Goal: Information Seeking & Learning: Learn about a topic

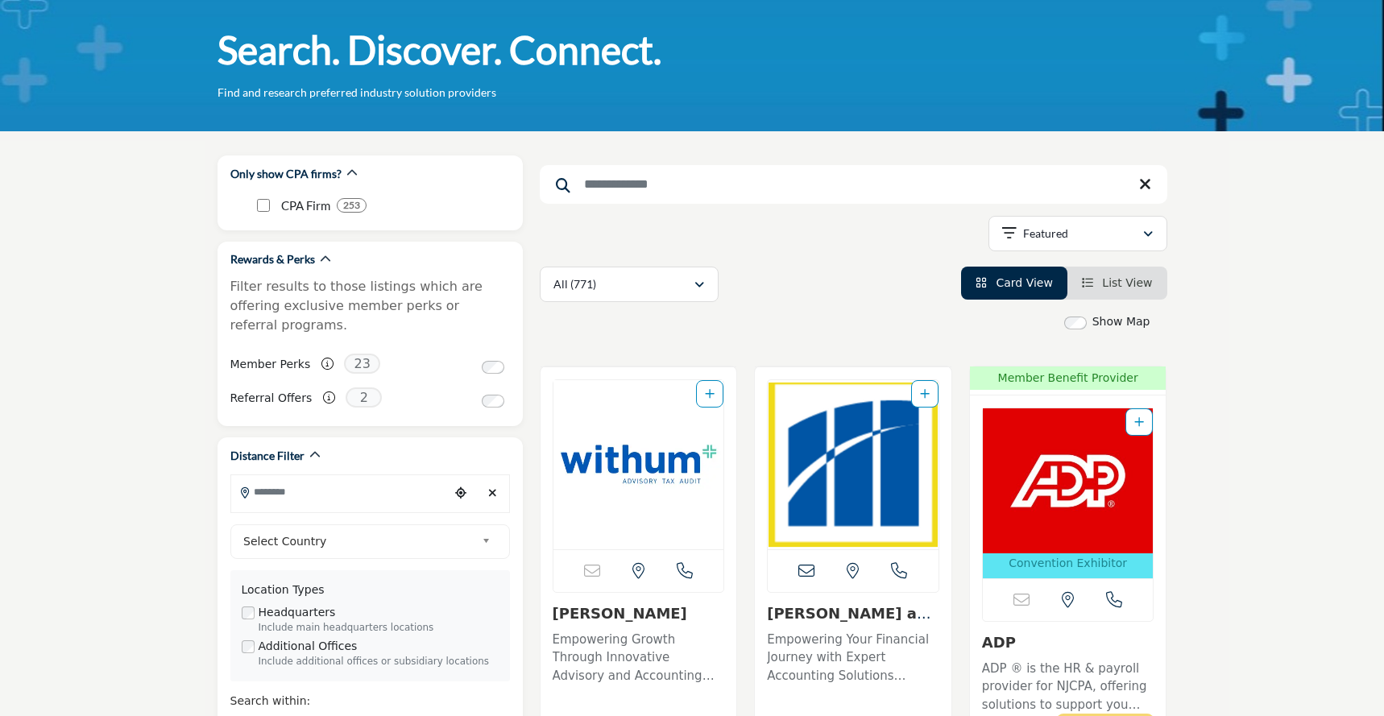
scroll to position [75, 0]
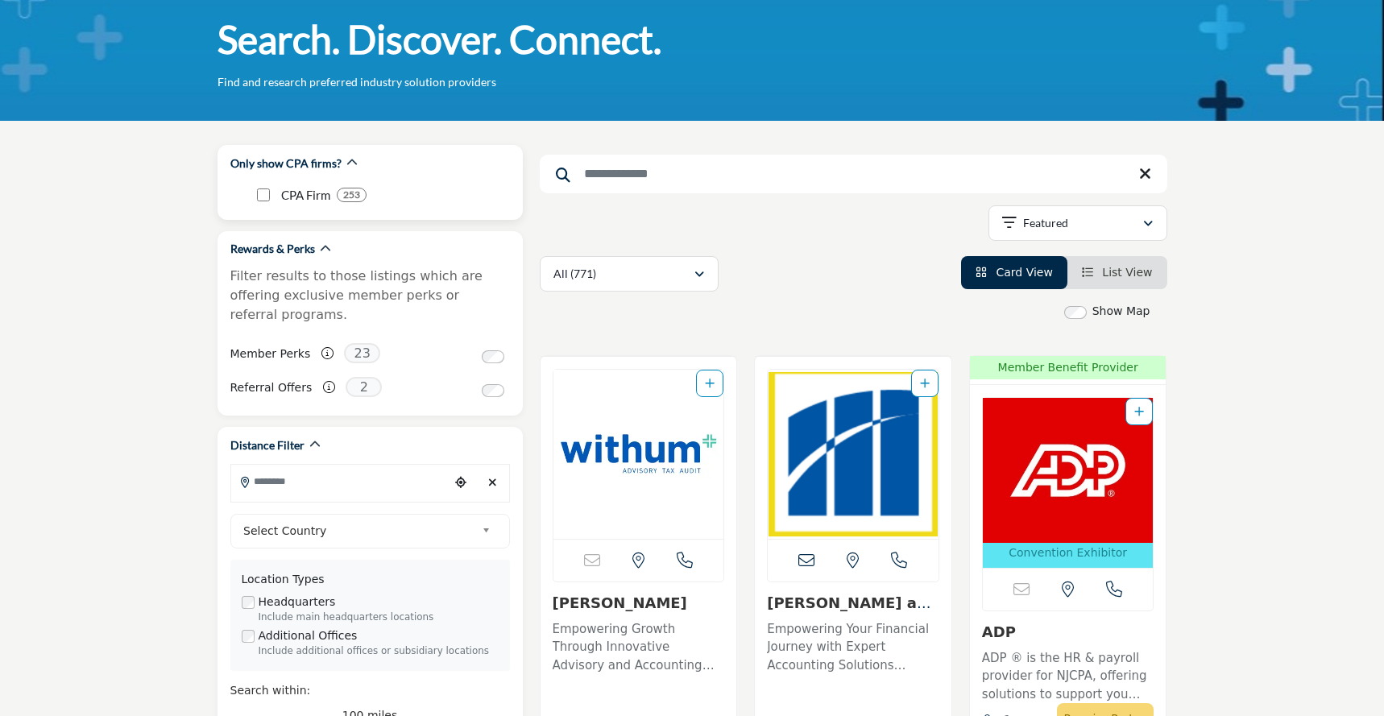
click at [354, 195] on b "253" at bounding box center [351, 194] width 17 height 11
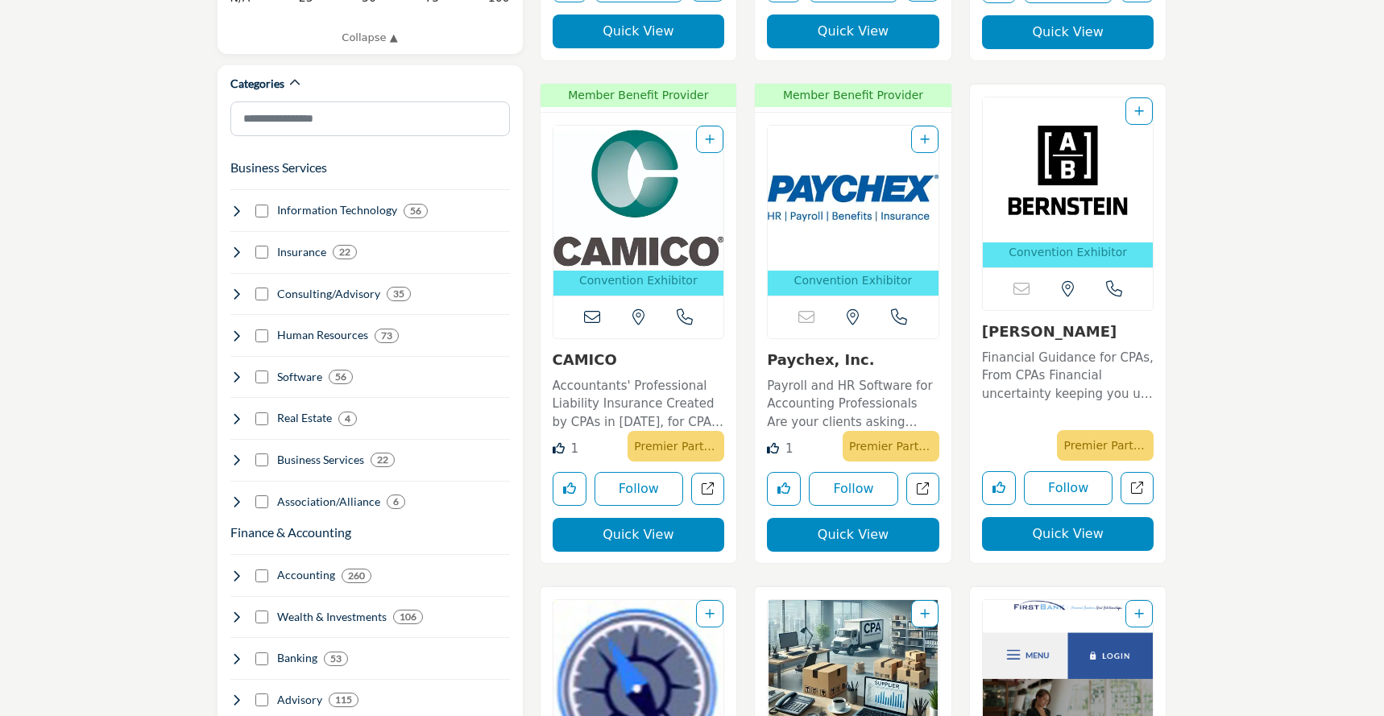
scroll to position [915, 0]
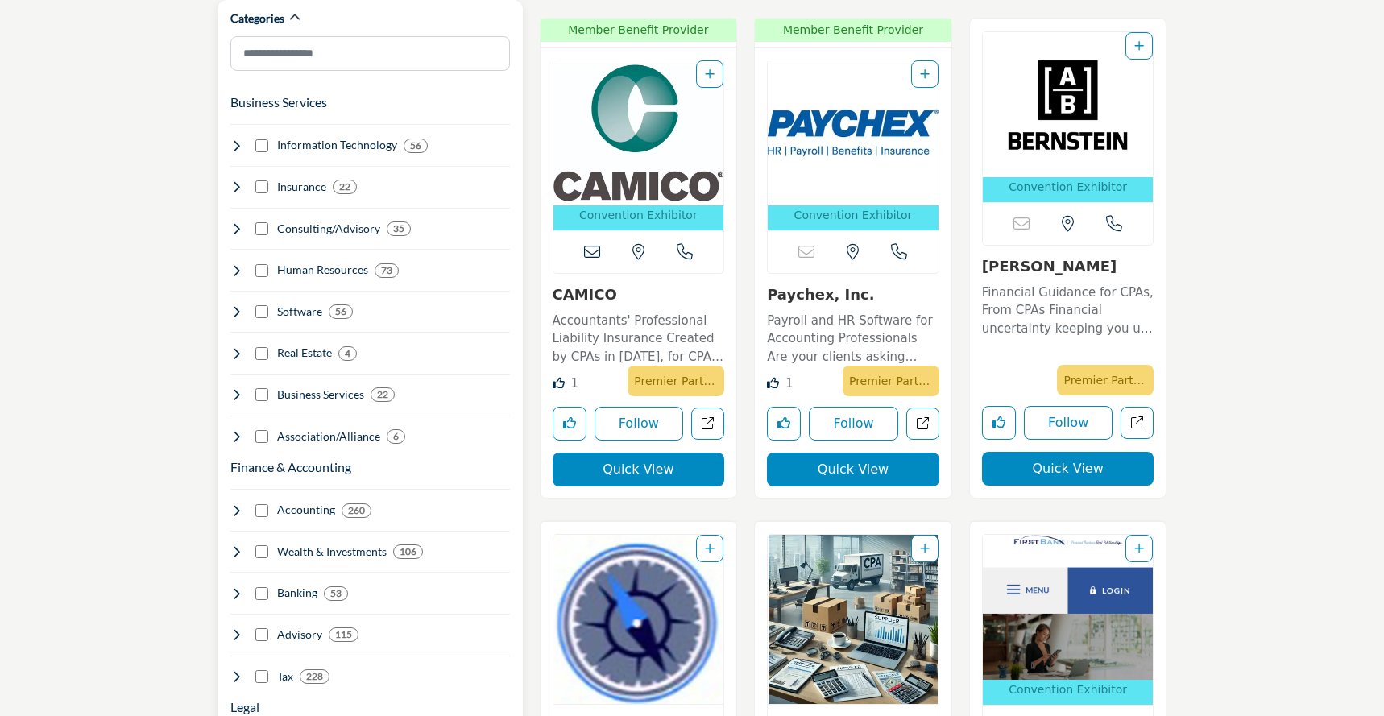
click at [372, 137] on h4 "Information Technology" at bounding box center [337, 145] width 120 height 16
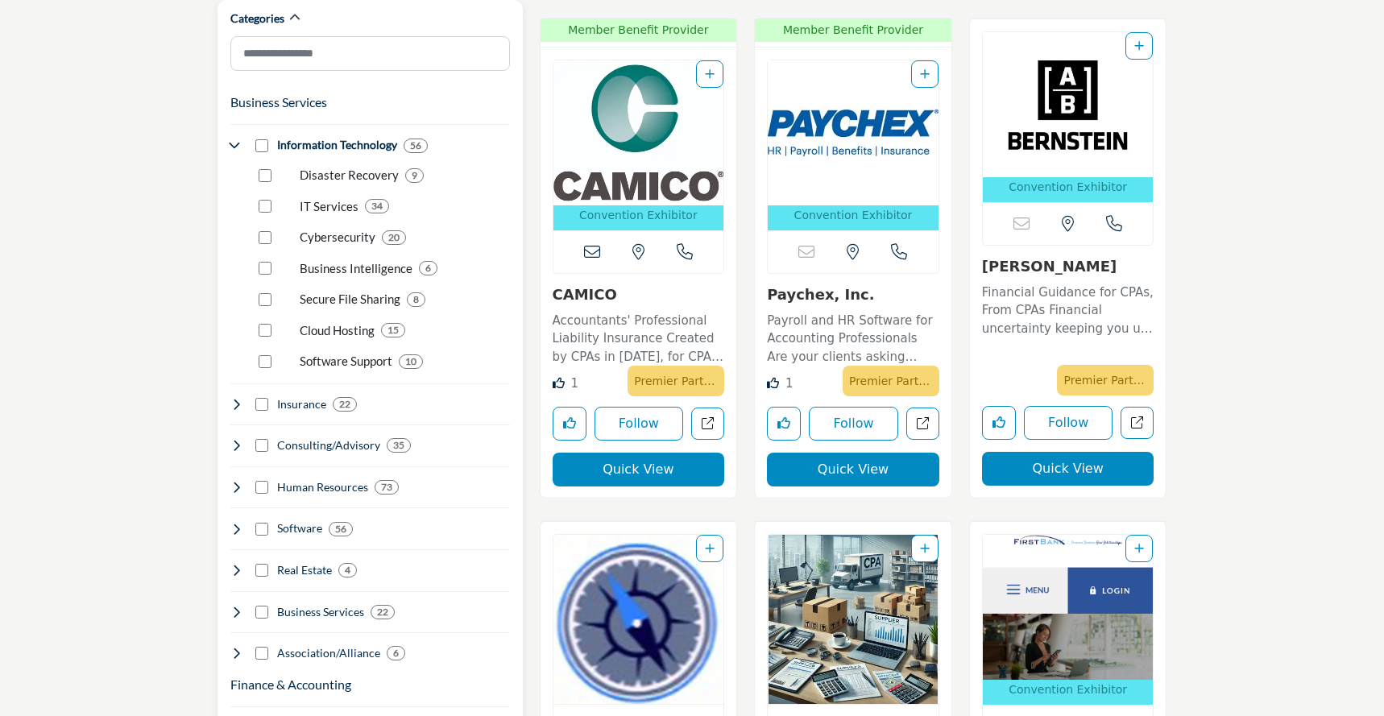
click at [372, 137] on h4 "Information Technology" at bounding box center [337, 145] width 120 height 16
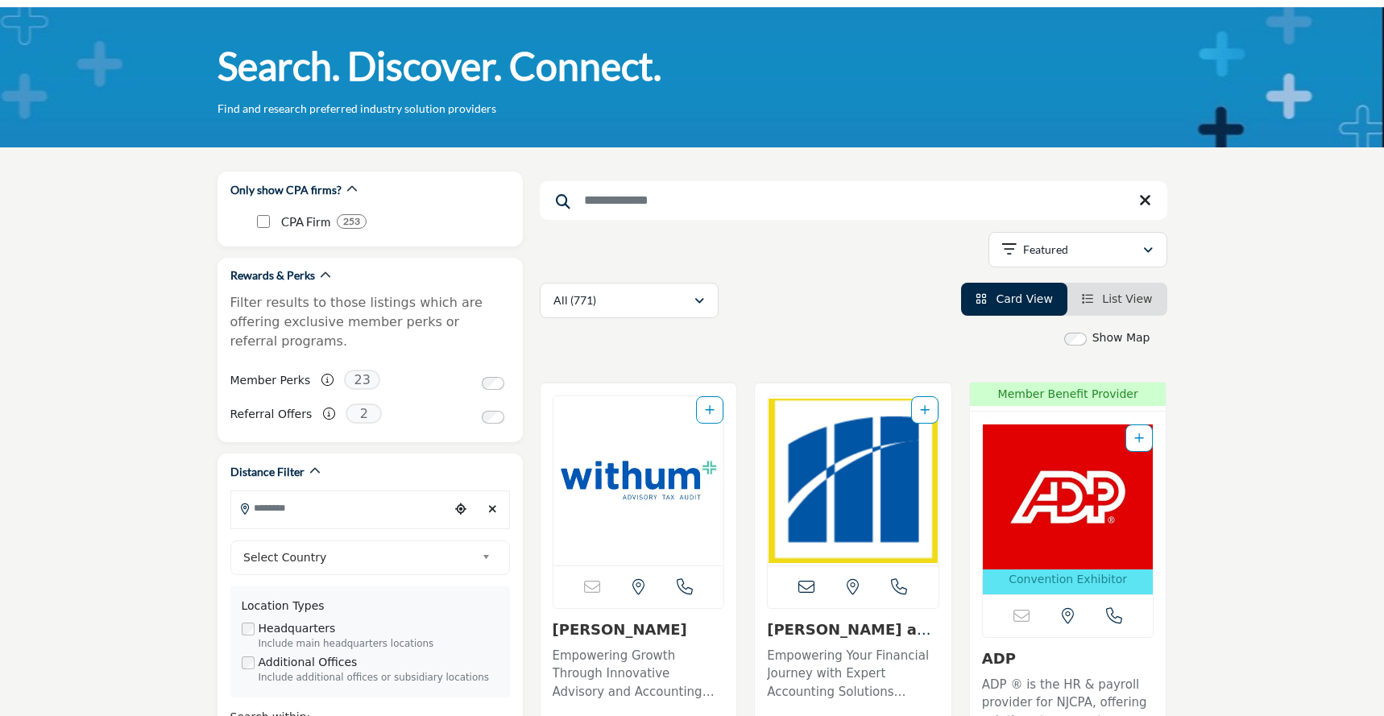
scroll to position [0, 0]
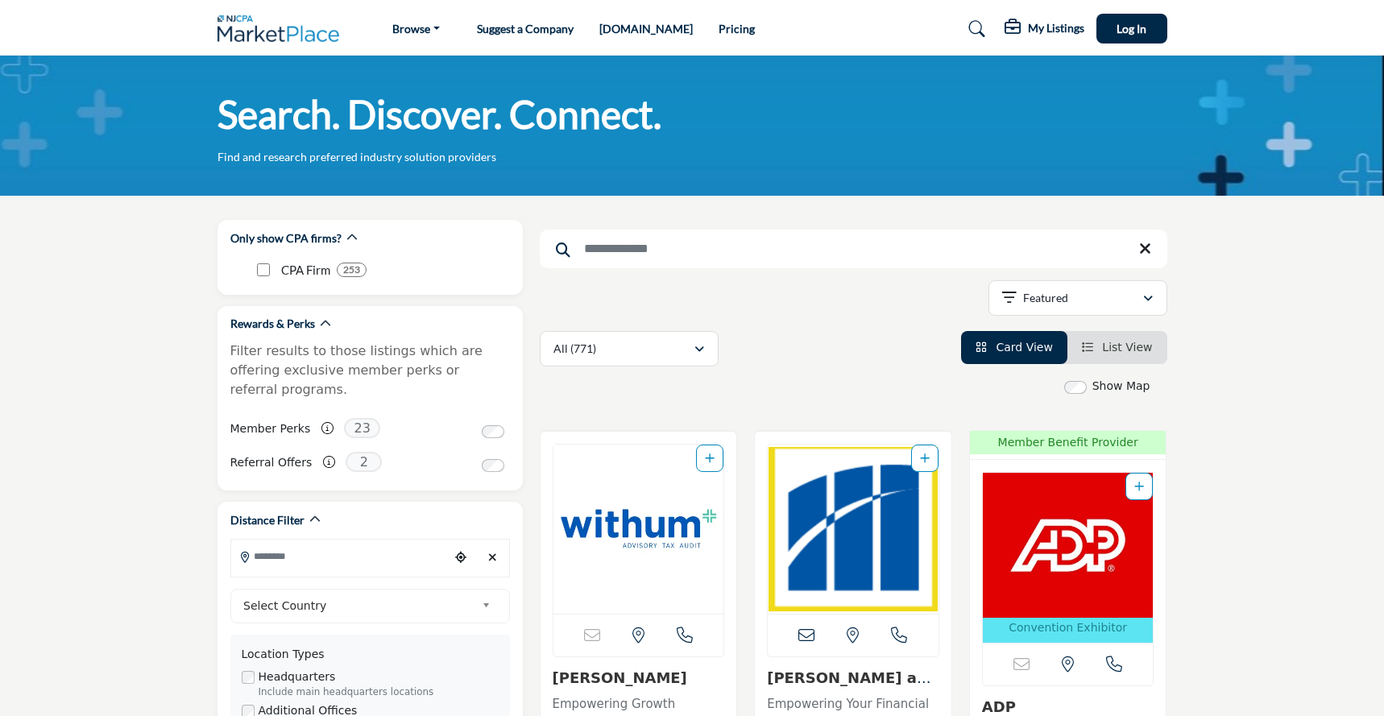
click at [1117, 339] on li "List View" at bounding box center [1117, 347] width 100 height 33
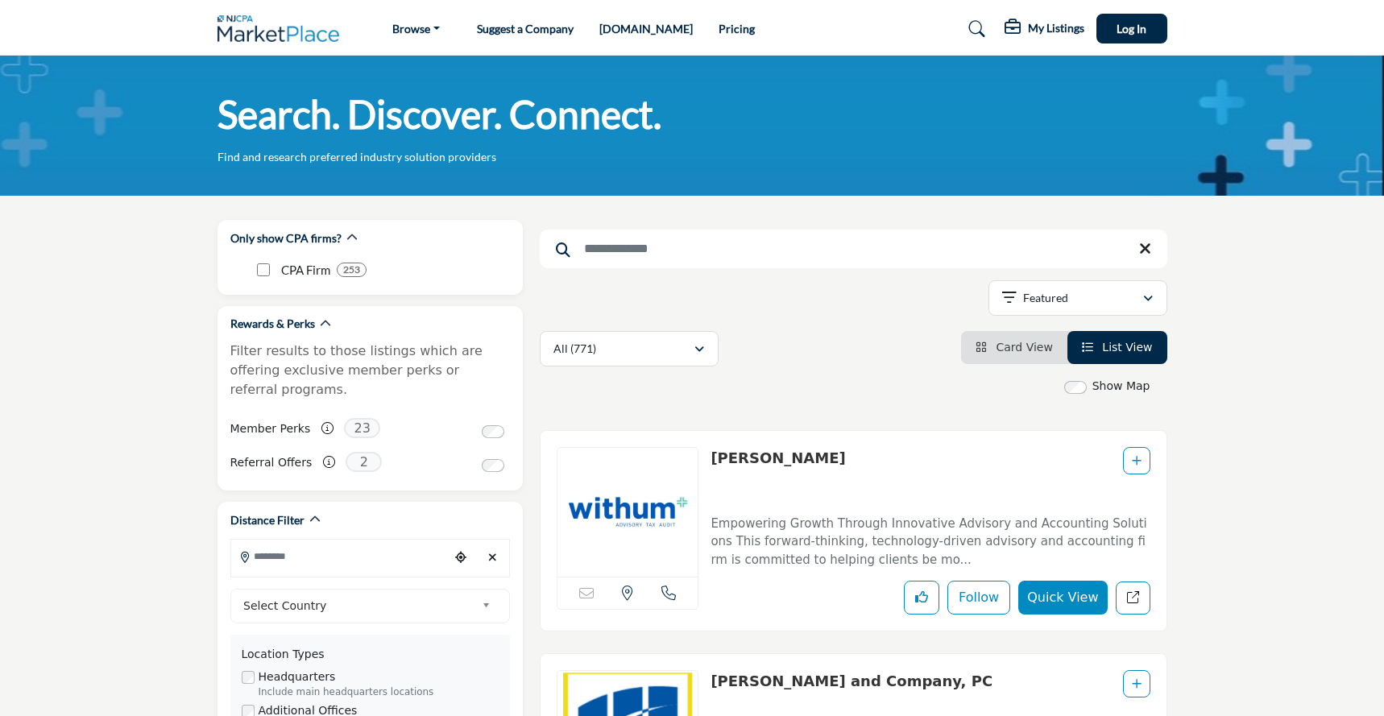
click at [1042, 345] on span "Card View" at bounding box center [1024, 347] width 56 height 13
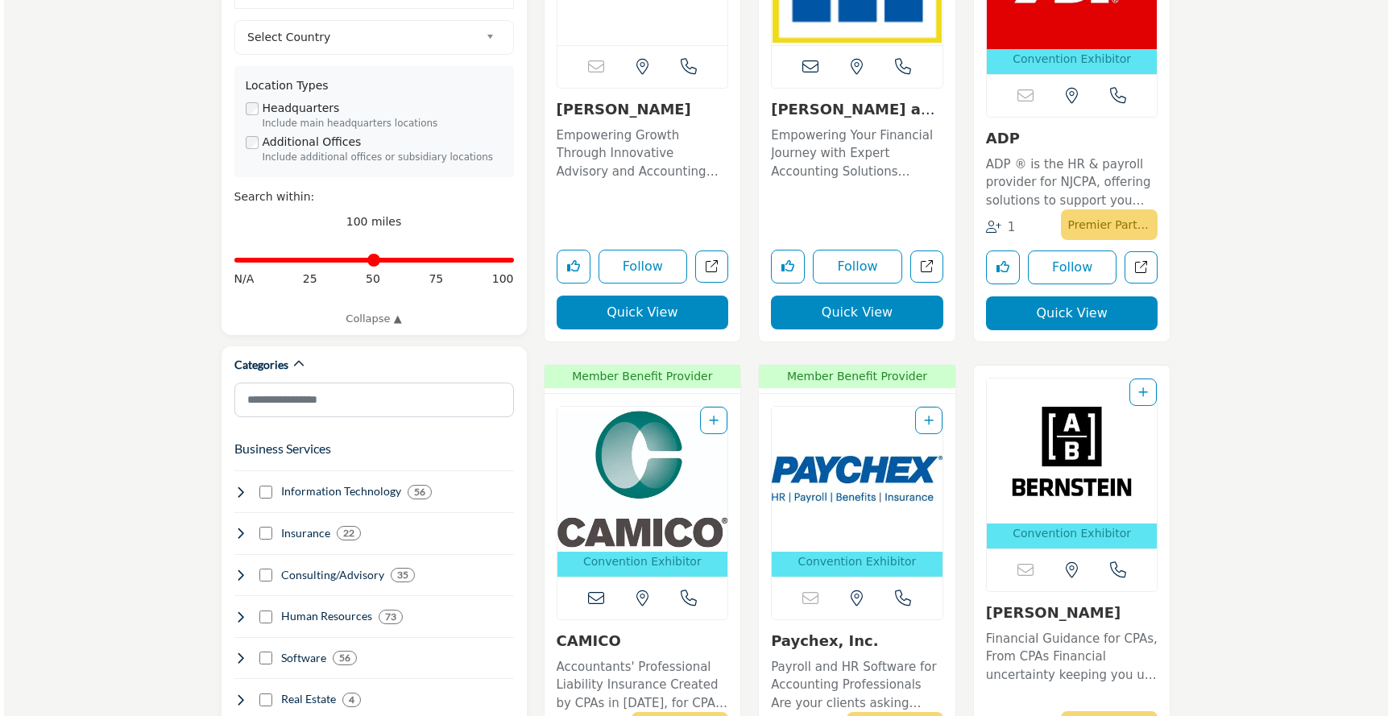
scroll to position [571, 0]
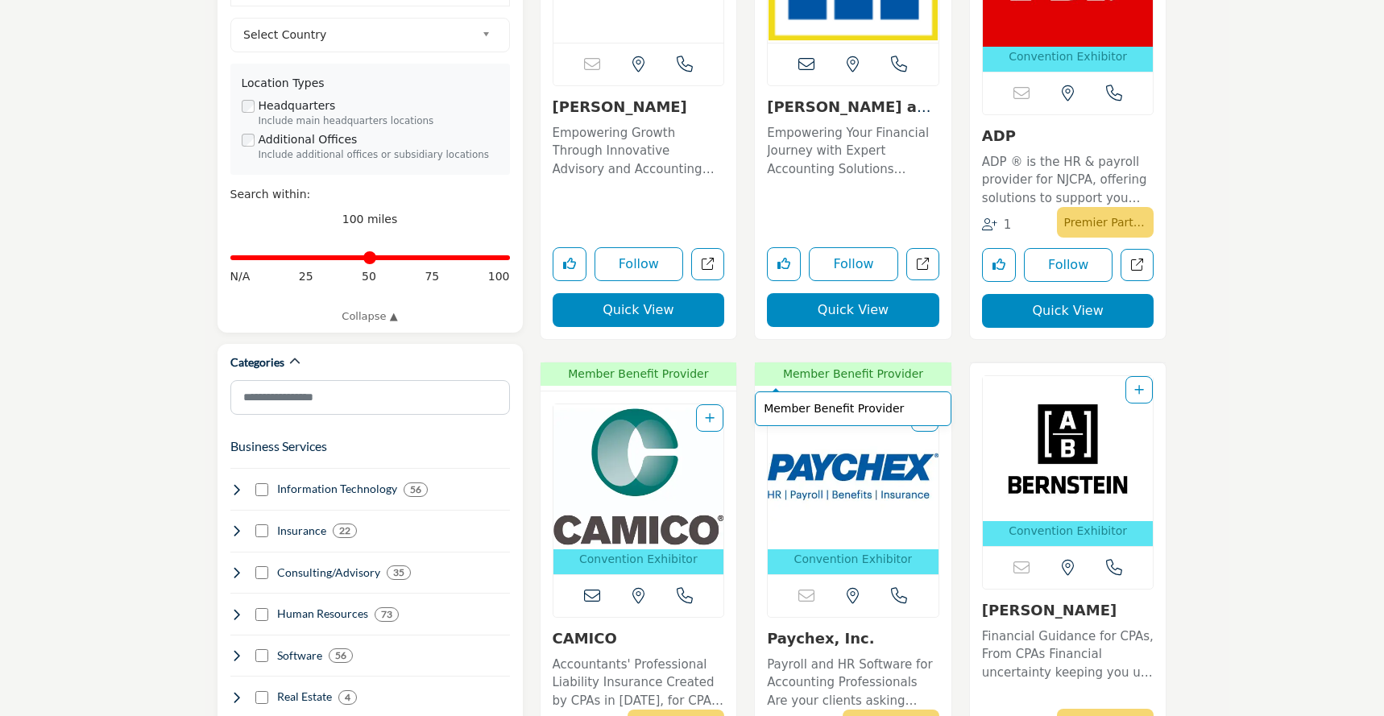
click at [836, 411] on span "Member Benefit Provider" at bounding box center [853, 408] width 179 height 17
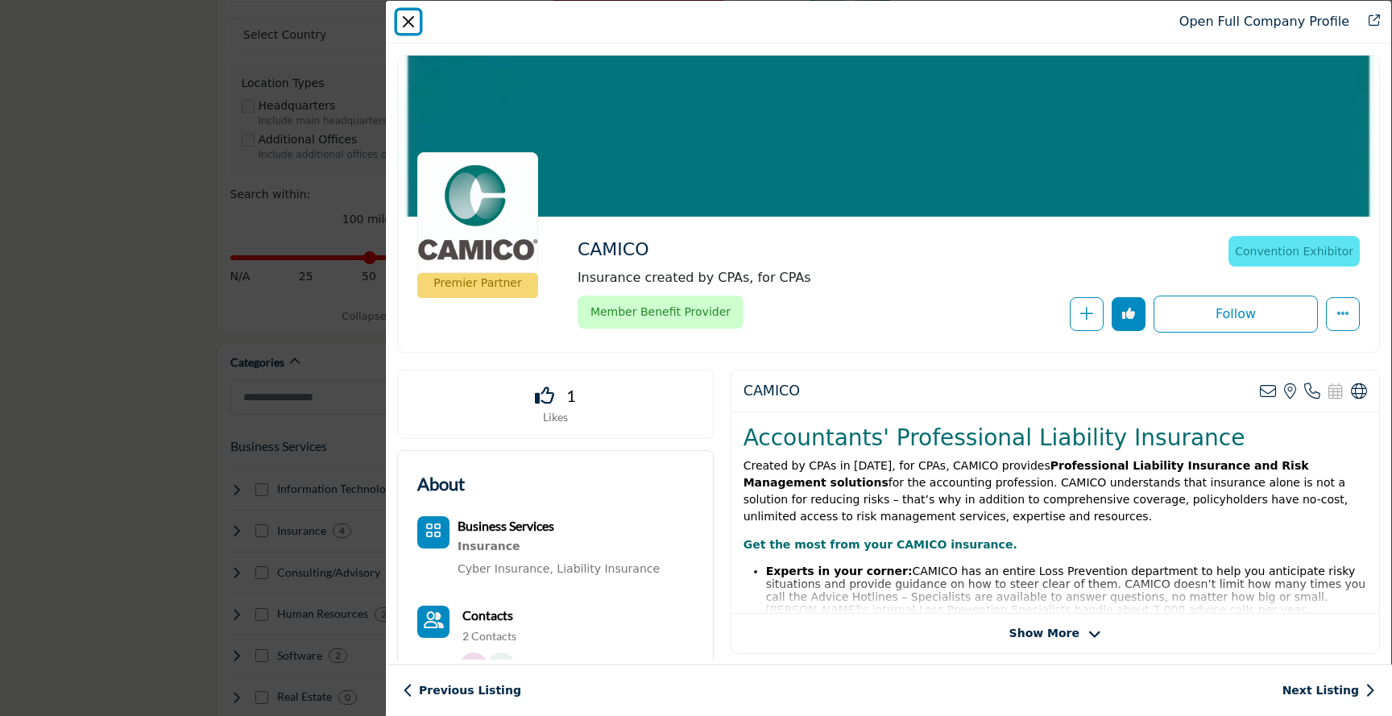
click at [407, 15] on button "Close" at bounding box center [408, 21] width 23 height 23
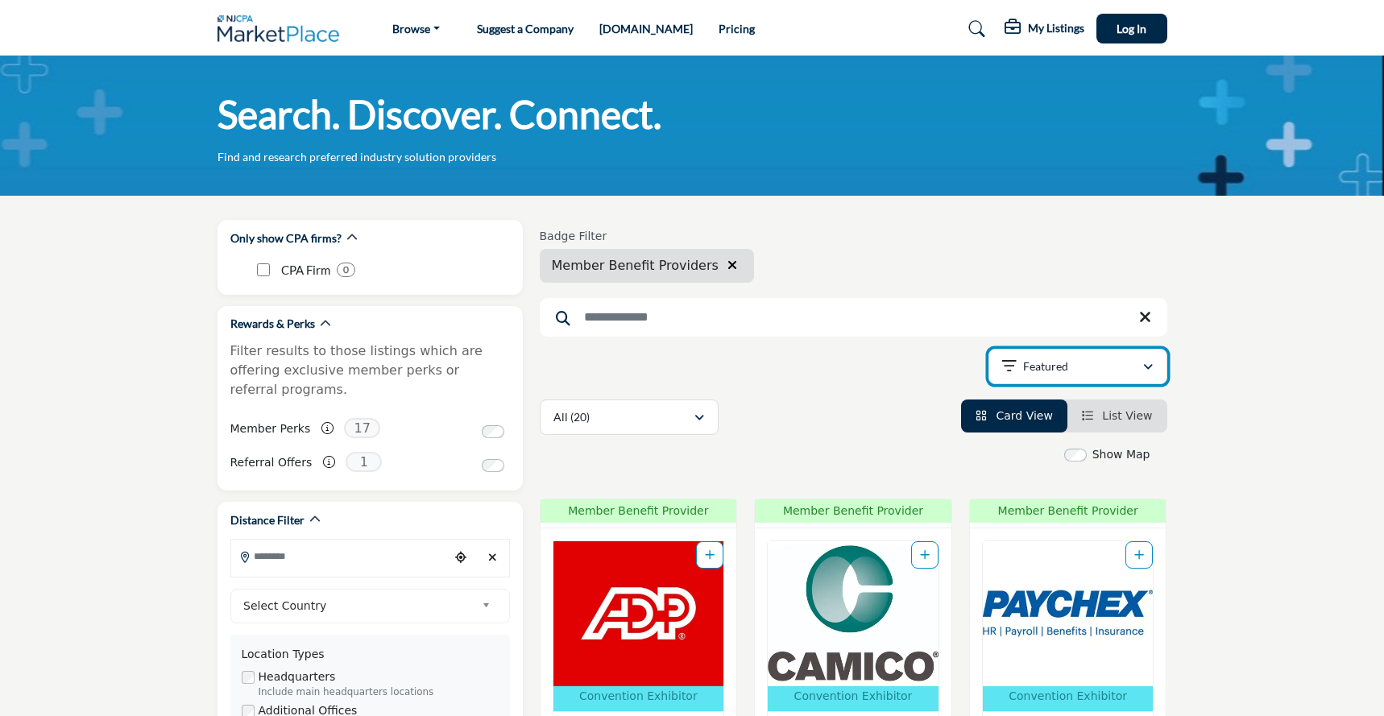
click at [1147, 366] on icon "button" at bounding box center [1148, 367] width 10 height 11
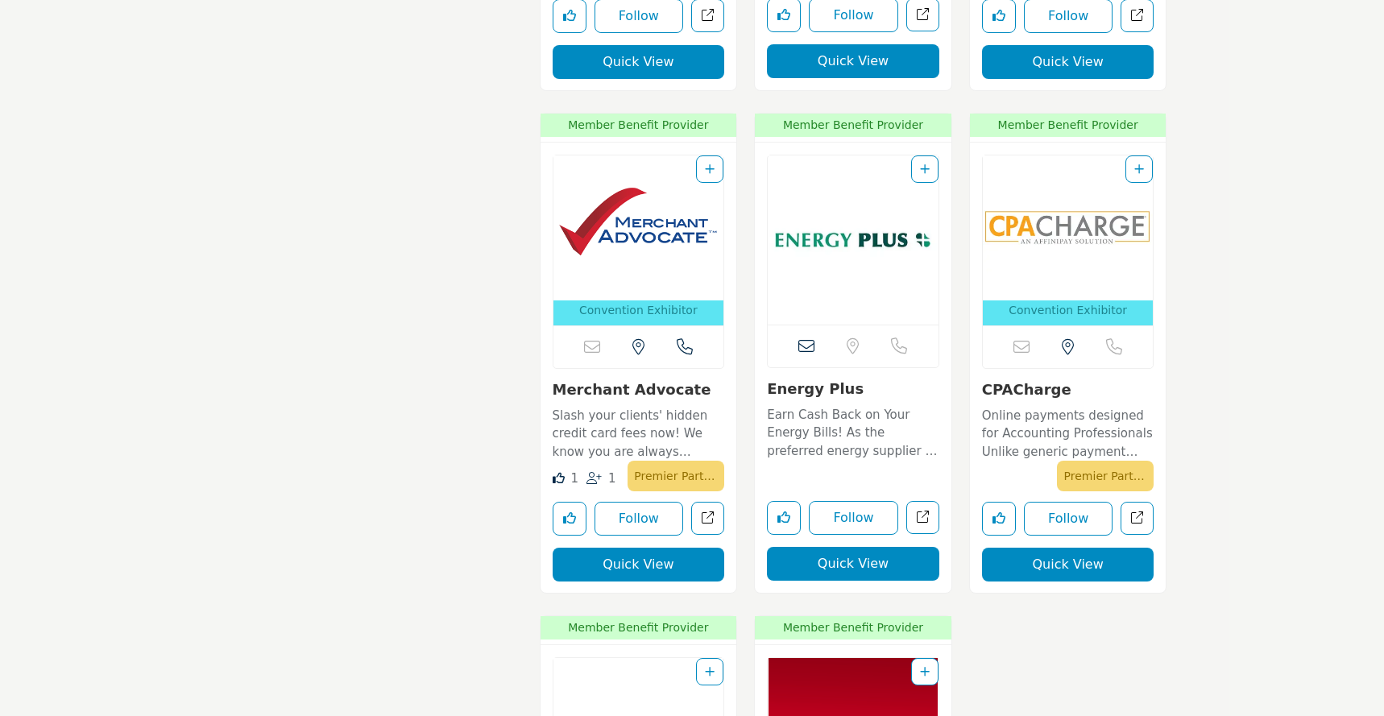
scroll to position [2898, 0]
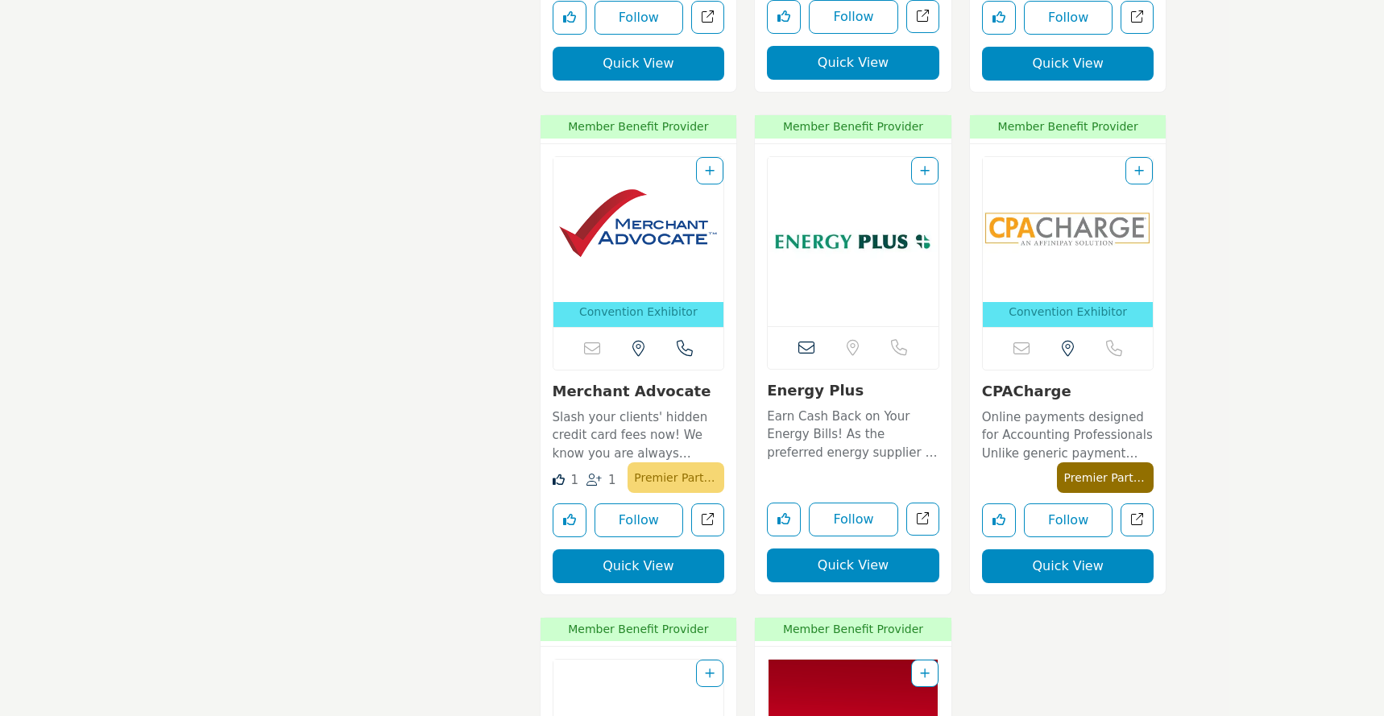
click at [1135, 479] on p "Premier Partner" at bounding box center [1105, 477] width 84 height 23
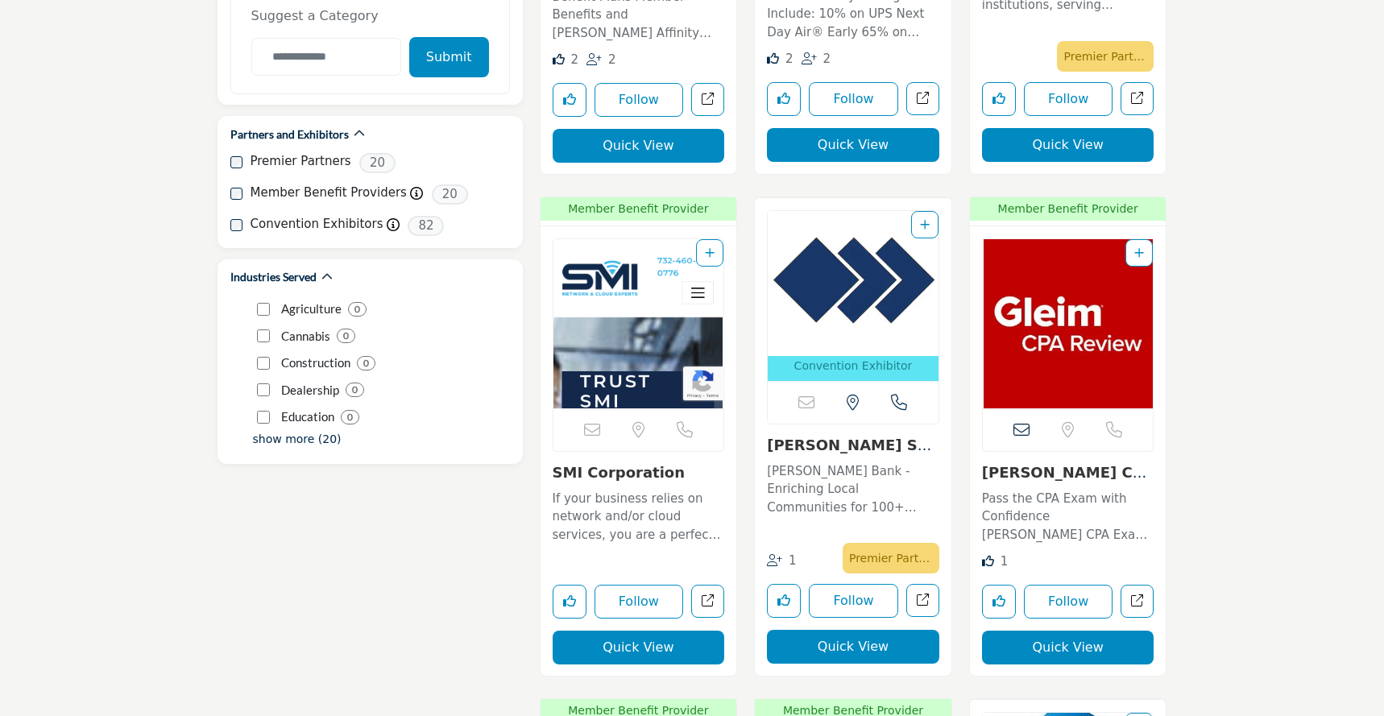
scroll to position [2299, 0]
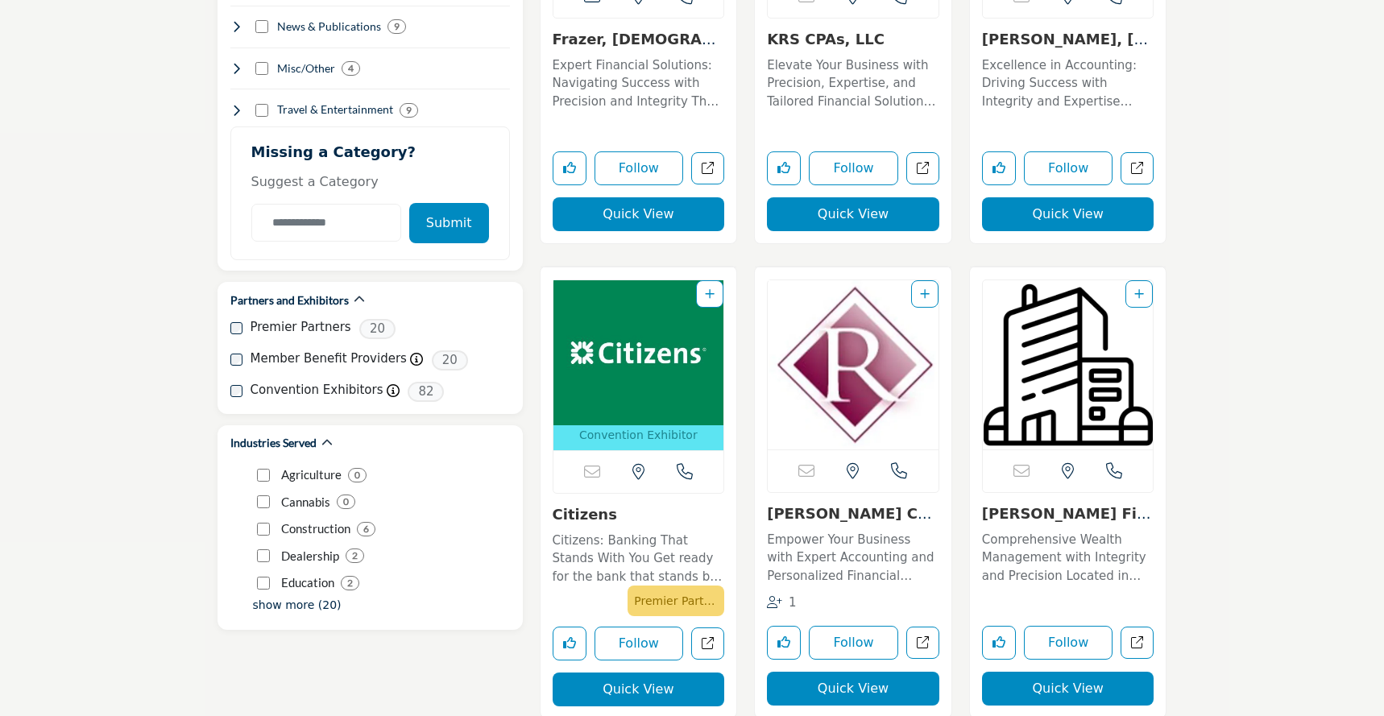
scroll to position [2121, 0]
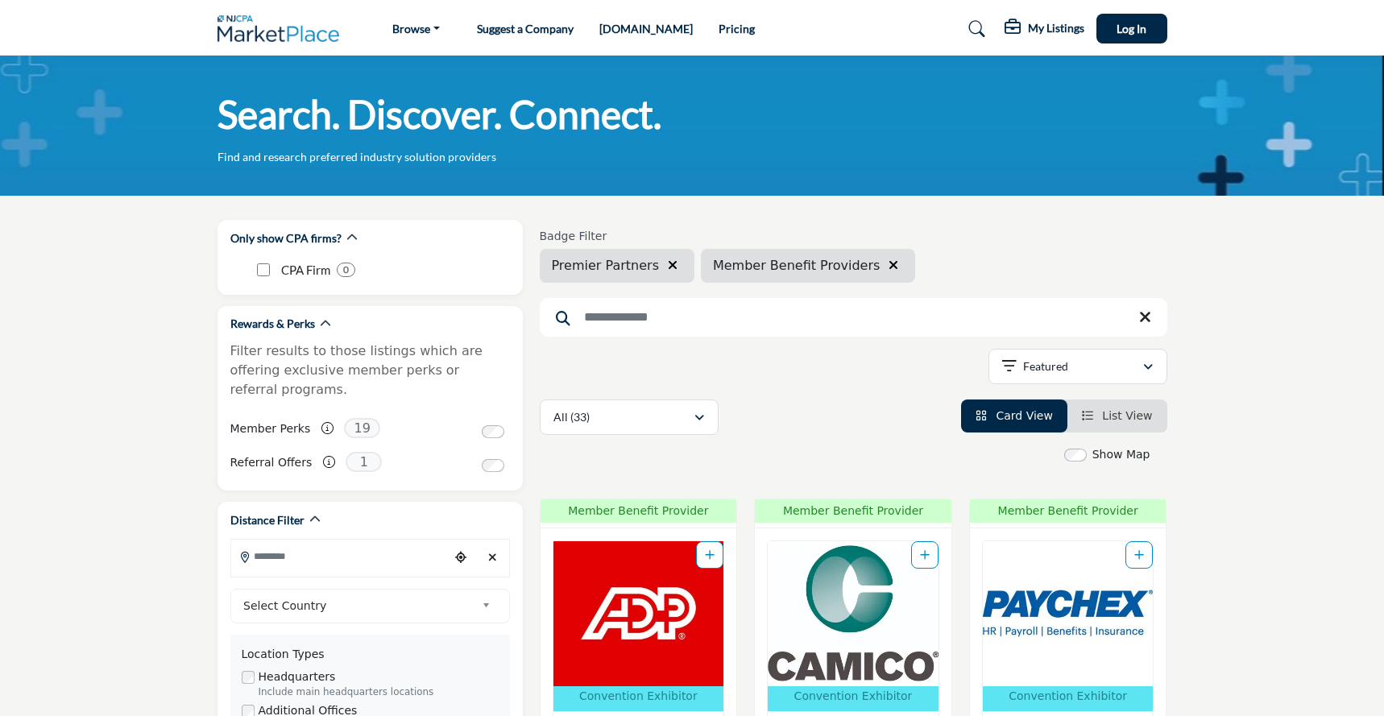
click at [719, 26] on link "Pricing" at bounding box center [737, 29] width 36 height 14
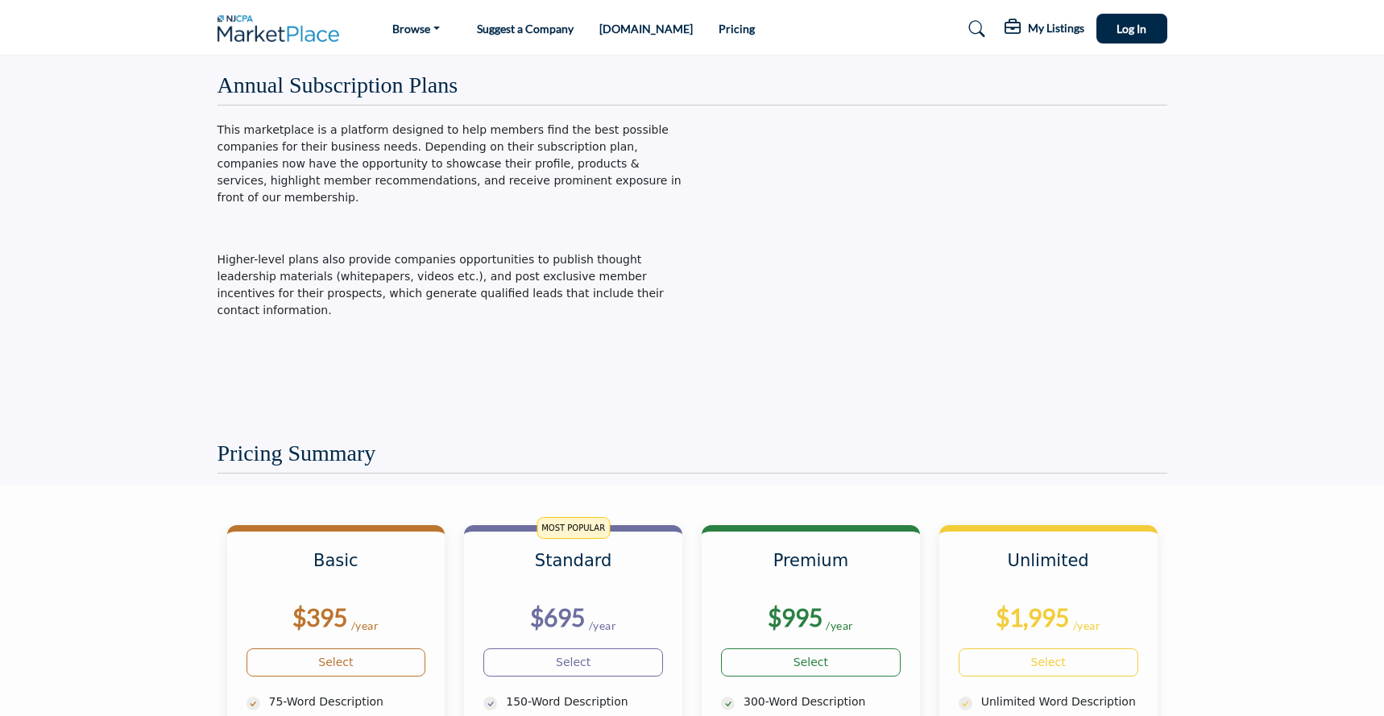
click at [276, 30] on img at bounding box center [283, 28] width 131 height 27
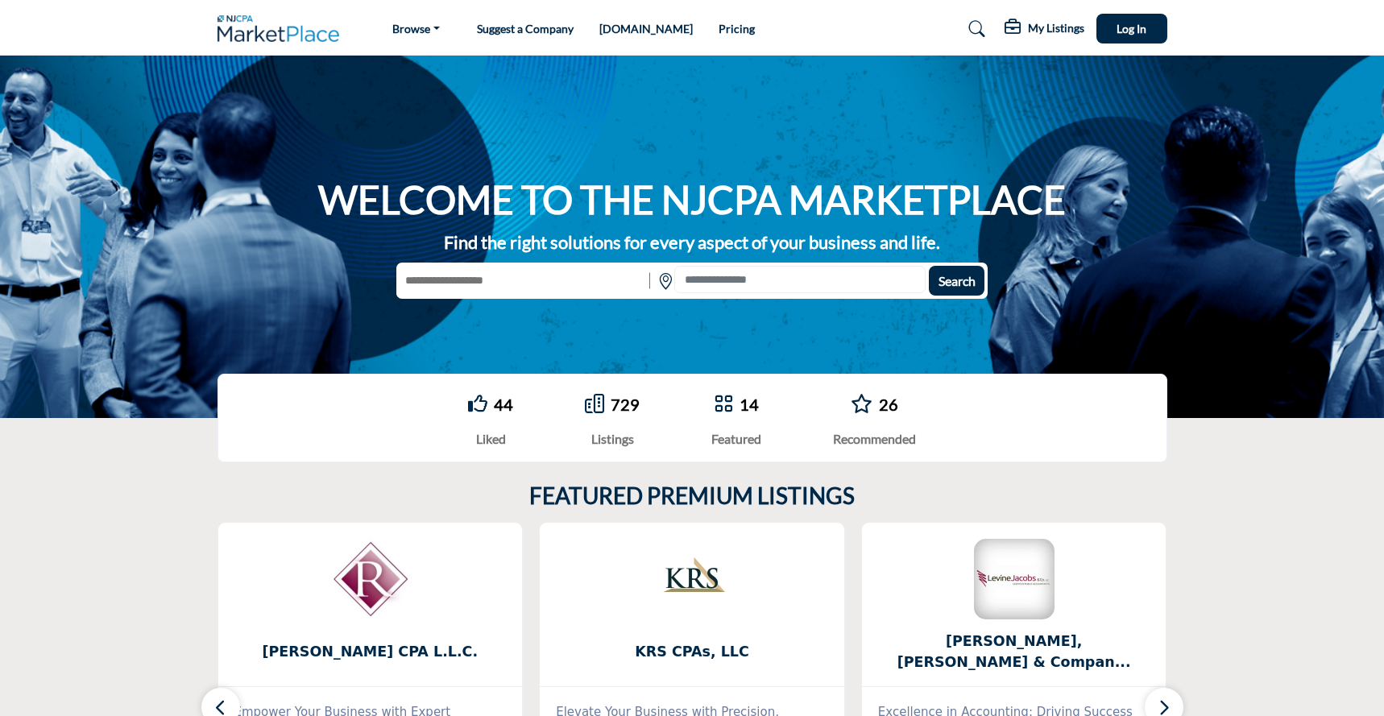
click at [275, 31] on img at bounding box center [283, 28] width 131 height 27
click at [1041, 31] on h5 "My Listings" at bounding box center [1056, 28] width 56 height 15
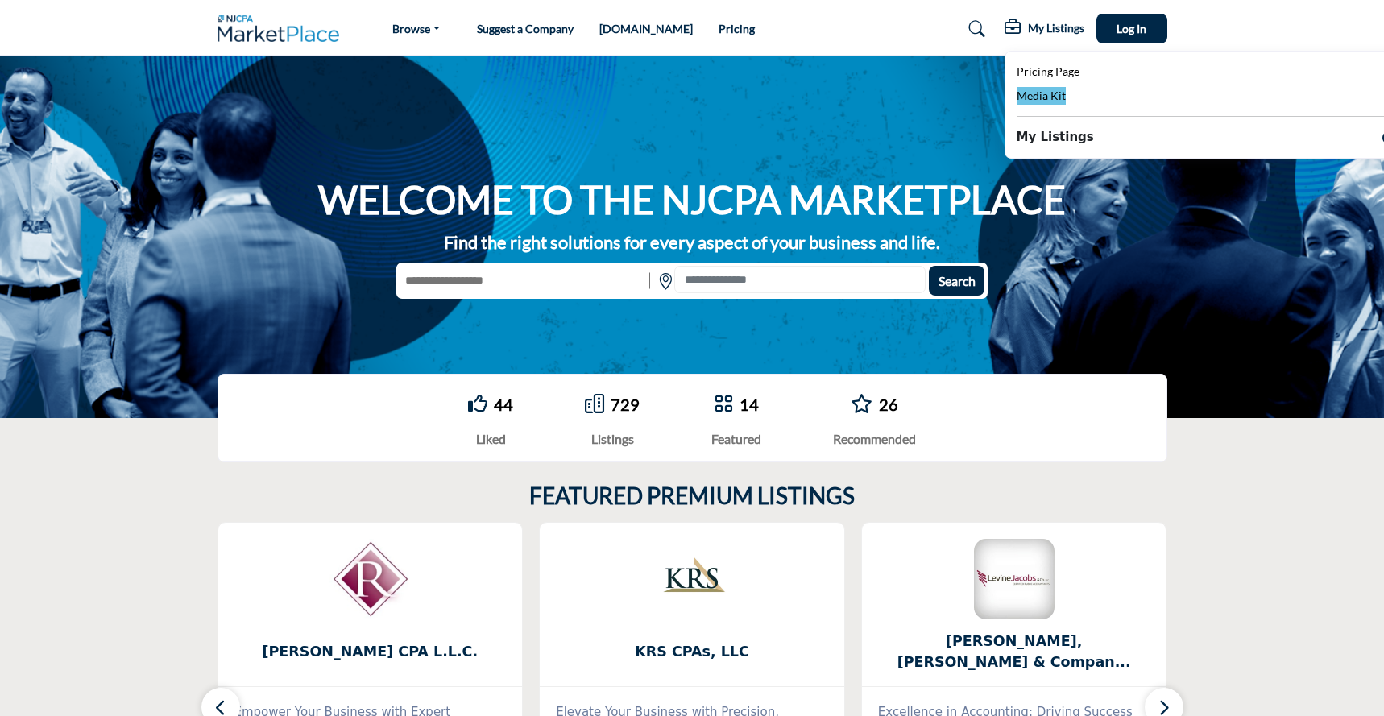
click at [1034, 101] on span "Media Kit" at bounding box center [1041, 96] width 49 height 14
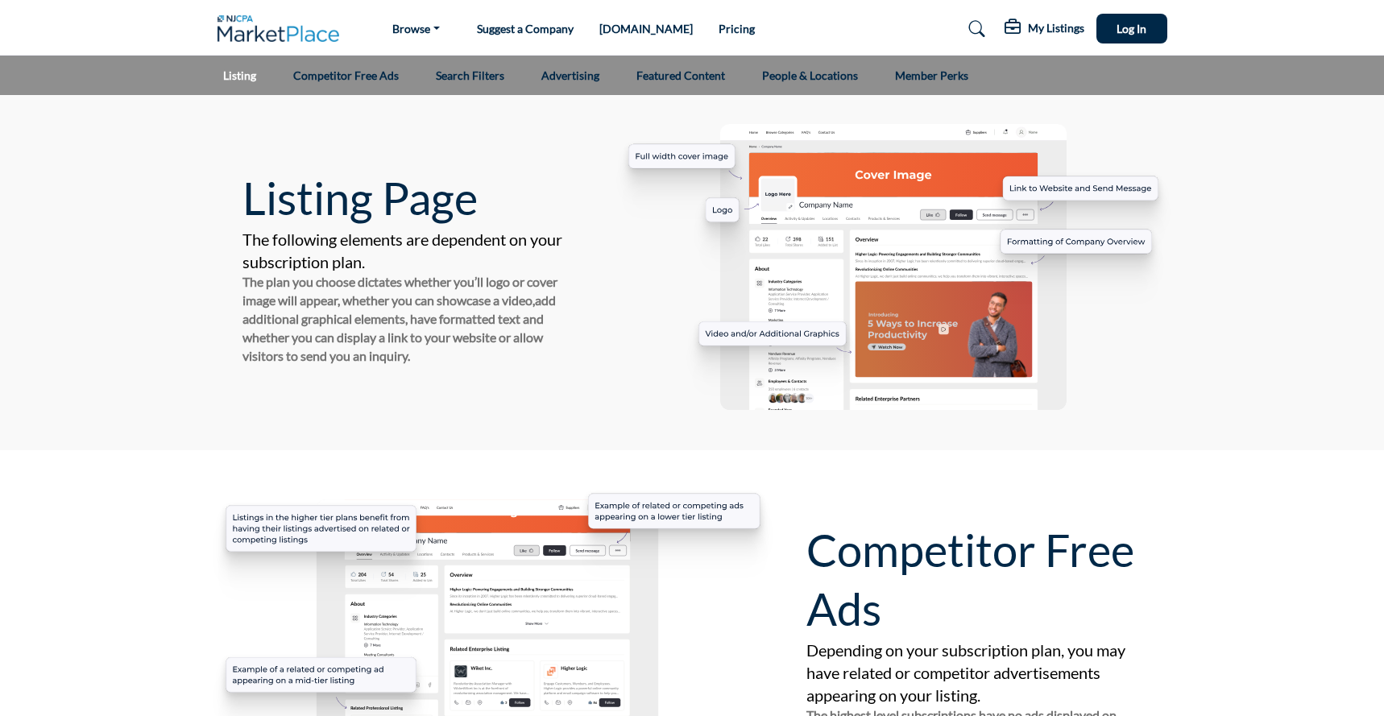
click at [247, 80] on link "Listing" at bounding box center [240, 75] width 44 height 39
click at [289, 31] on img at bounding box center [283, 28] width 131 height 27
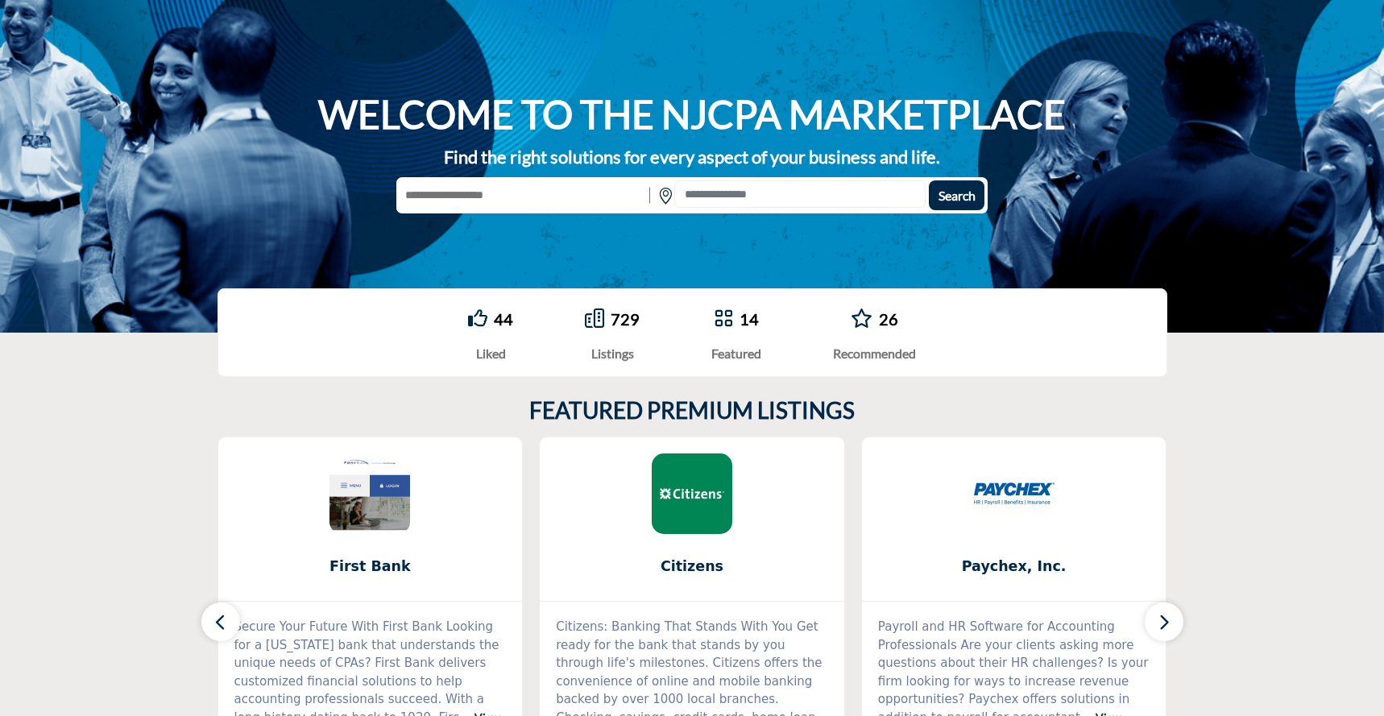
scroll to position [84, 0]
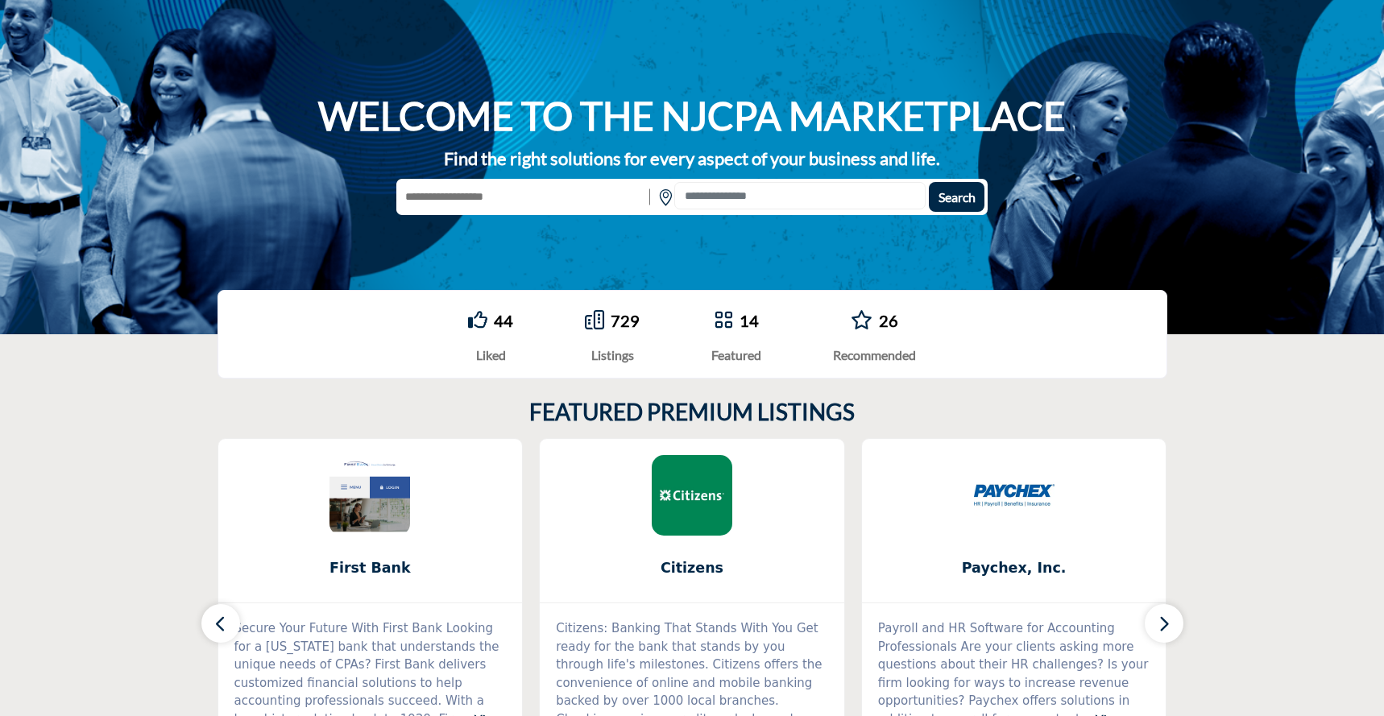
click at [721, 325] on icon at bounding box center [723, 319] width 19 height 19
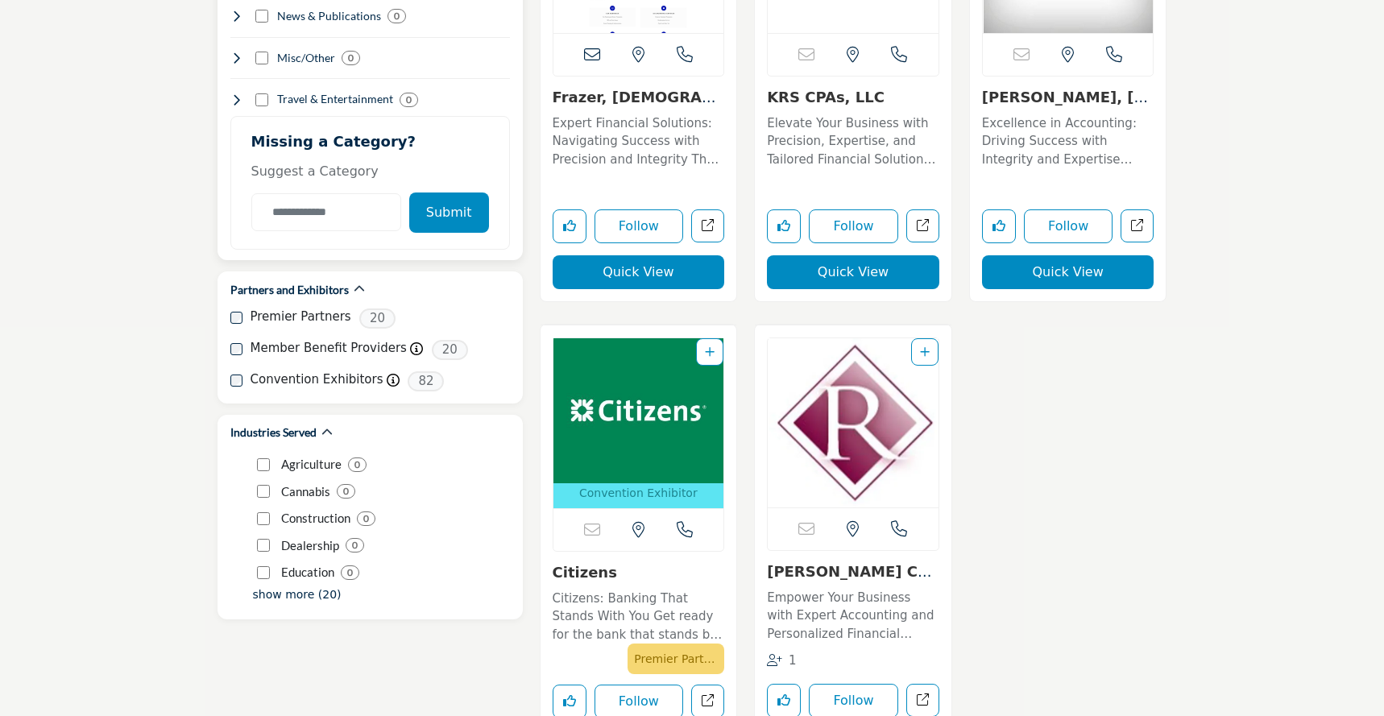
scroll to position [2132, 0]
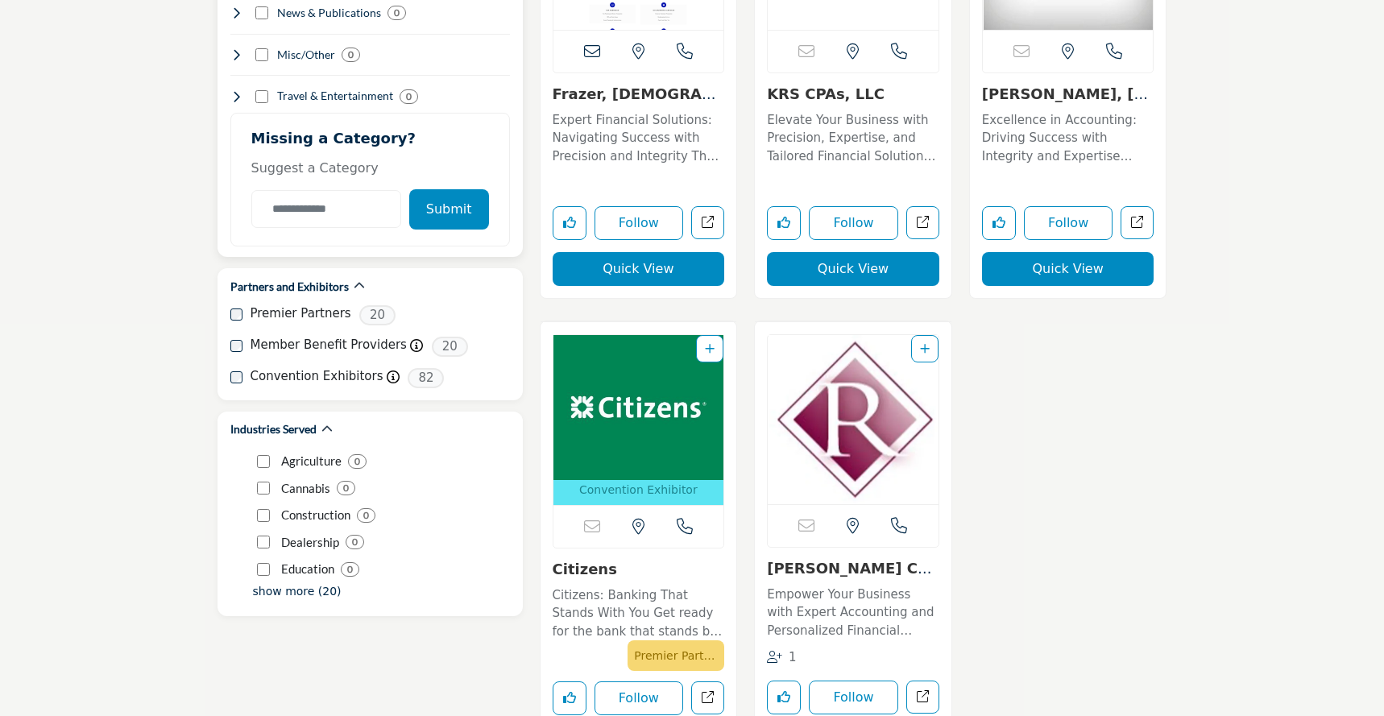
click at [232, 90] on icon at bounding box center [236, 96] width 13 height 13
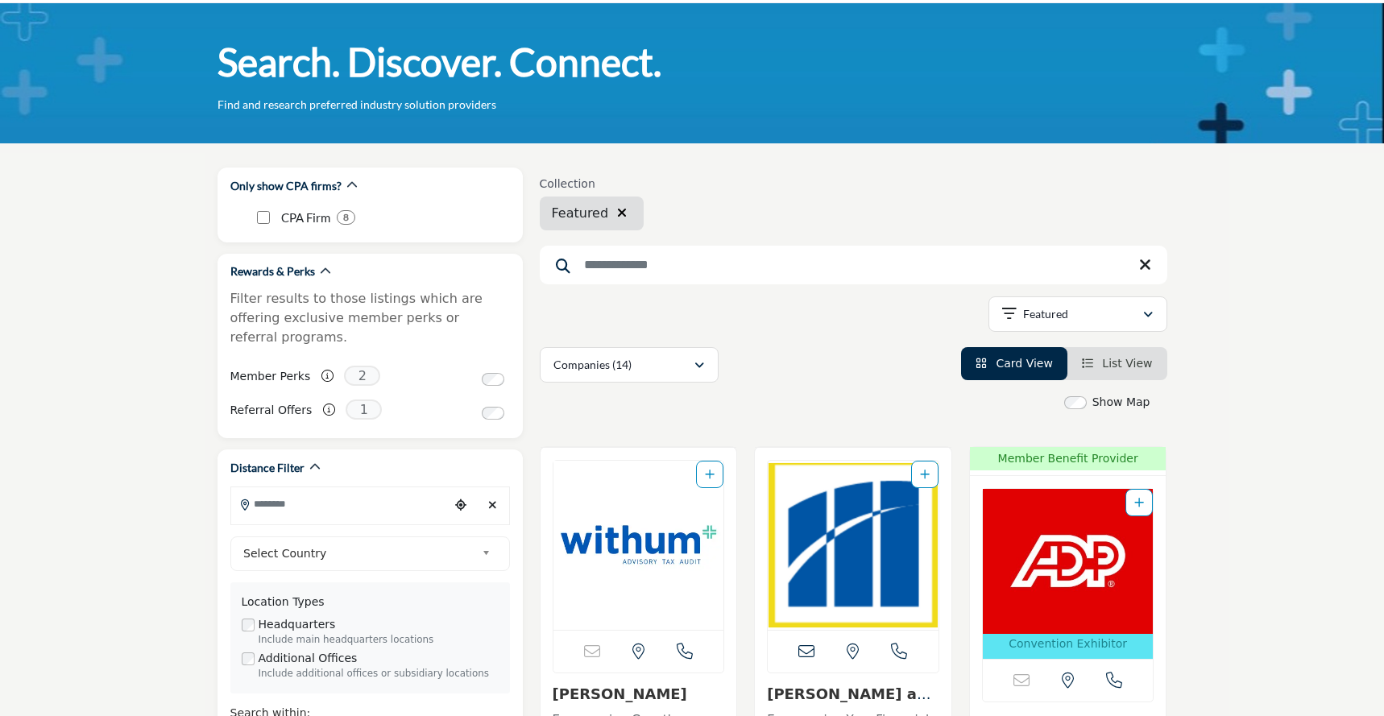
scroll to position [0, 0]
